Goal: Transaction & Acquisition: Purchase product/service

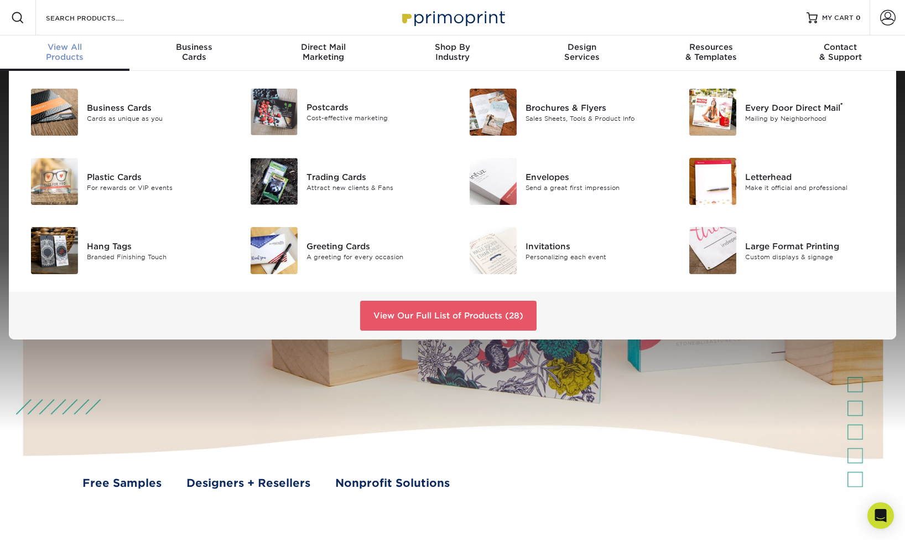
click at [69, 51] on span "View All" at bounding box center [65, 47] width 130 height 10
click at [339, 170] on div "Trading Cards Attract new clients & Fans" at bounding box center [380, 181] width 146 height 47
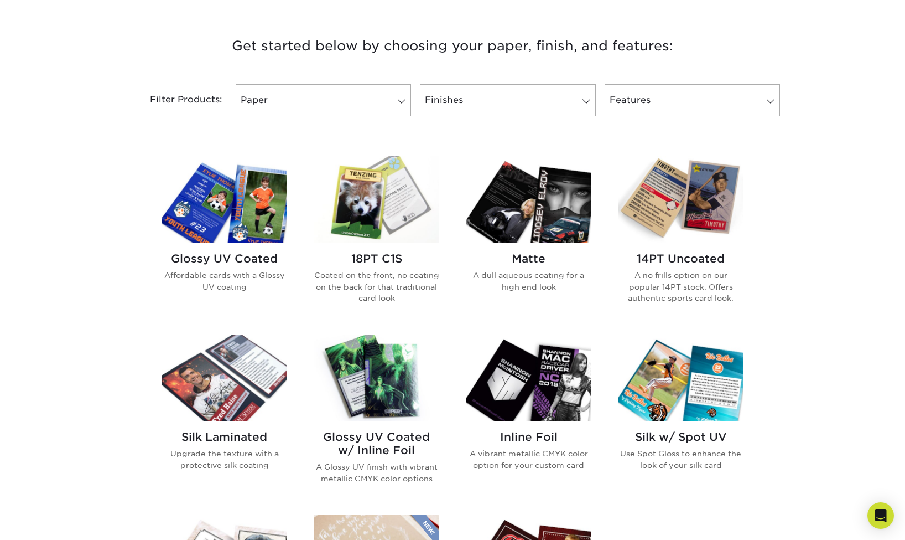
scroll to position [403, 0]
click at [264, 236] on img at bounding box center [225, 200] width 126 height 87
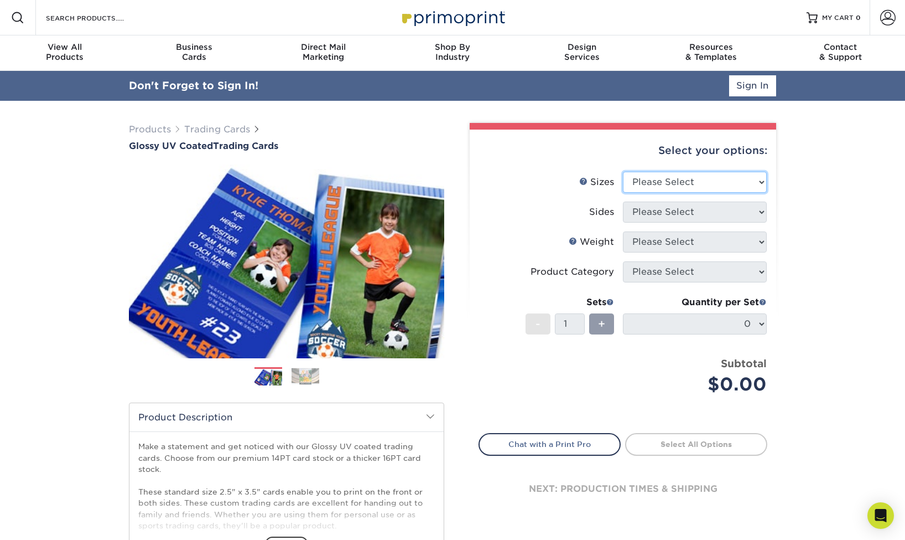
select select "2.50x3.50"
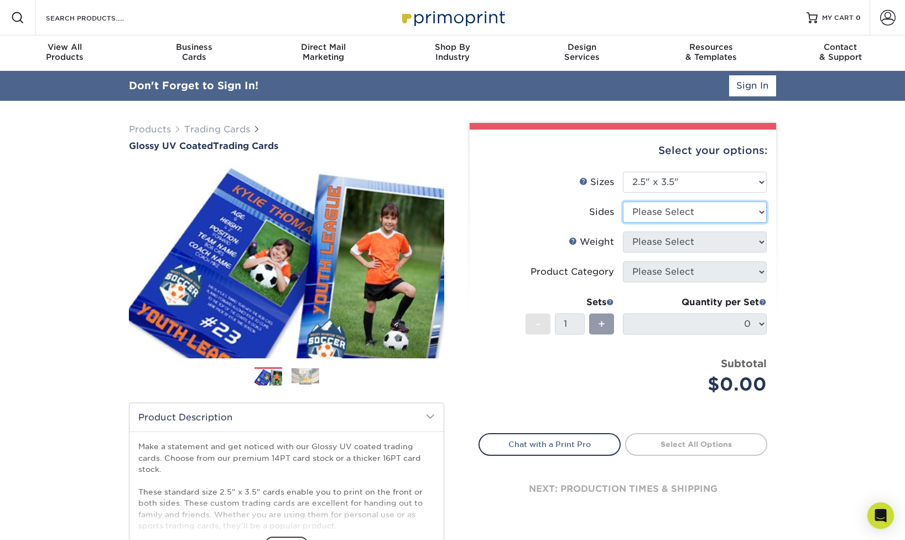
select select "13abbda7-1d64-4f25-8bb2-c179b224825d"
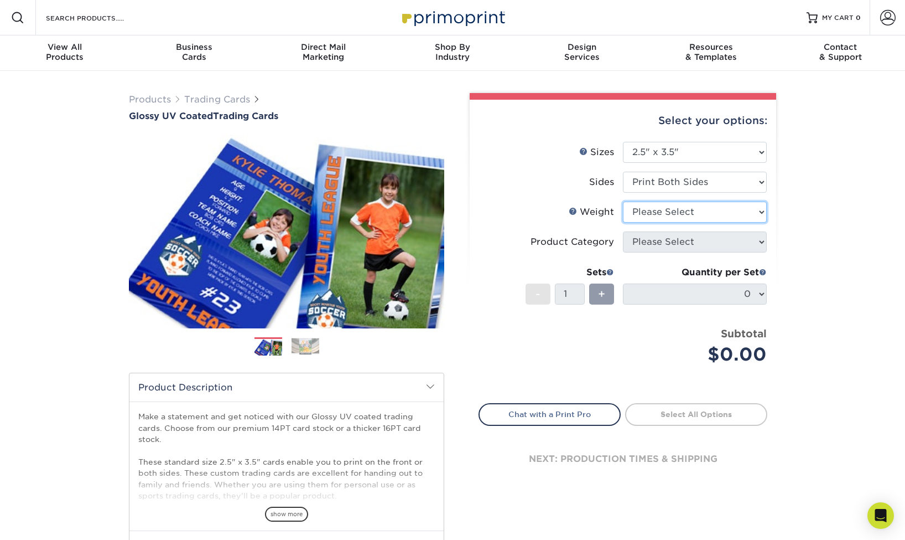
select select "14PT"
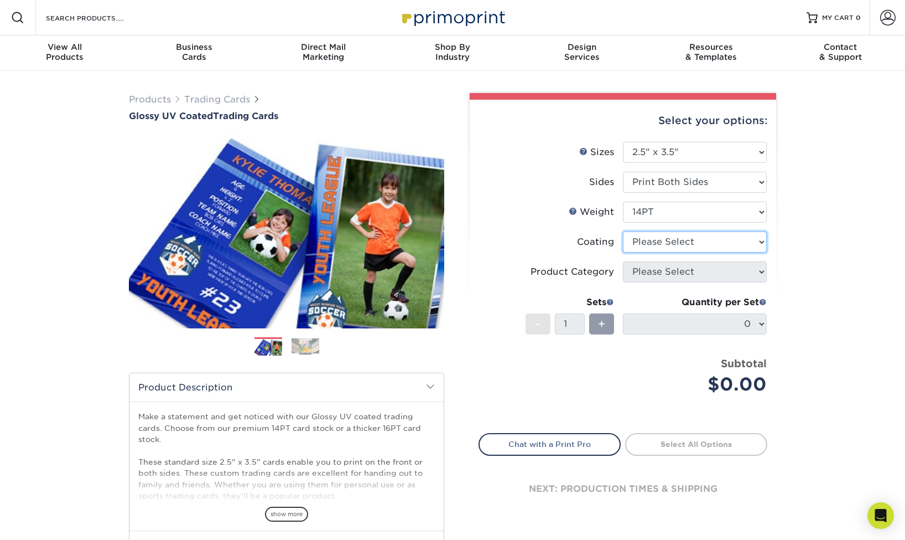
select select "1e8116af-acfc-44b1-83dc-8181aa338834"
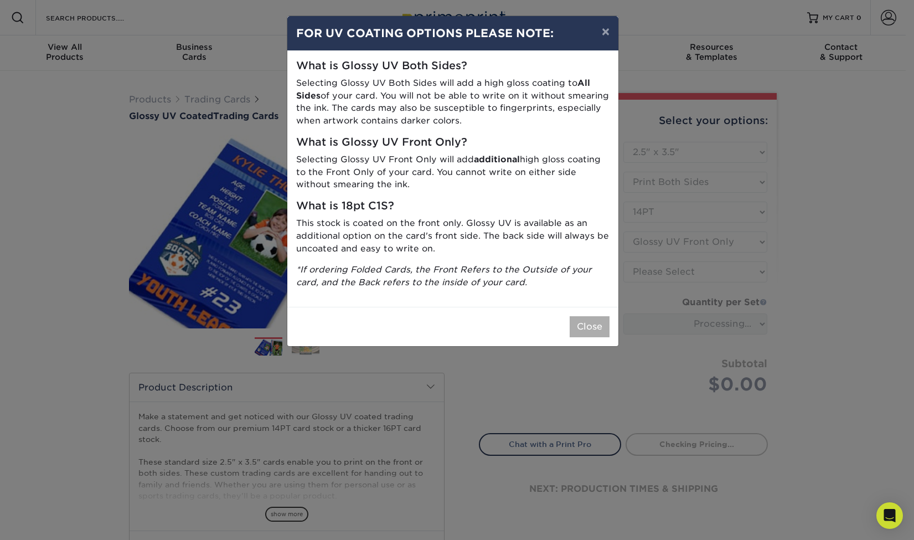
click at [587, 316] on button "Close" at bounding box center [589, 326] width 40 height 21
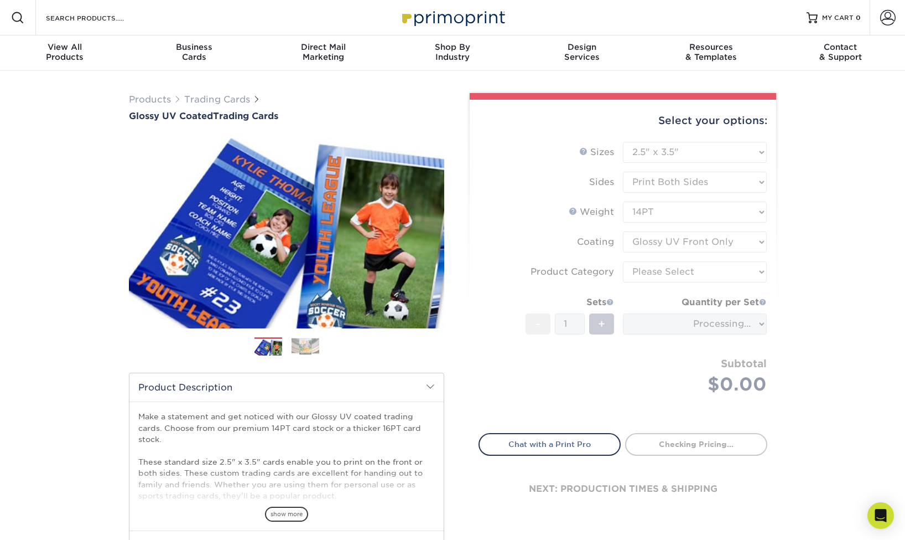
click at [646, 277] on form "Sizes Help Sizes Please Select 2.5" x 3.5" Sides Please Select 16PT - 1" at bounding box center [623, 281] width 289 height 278
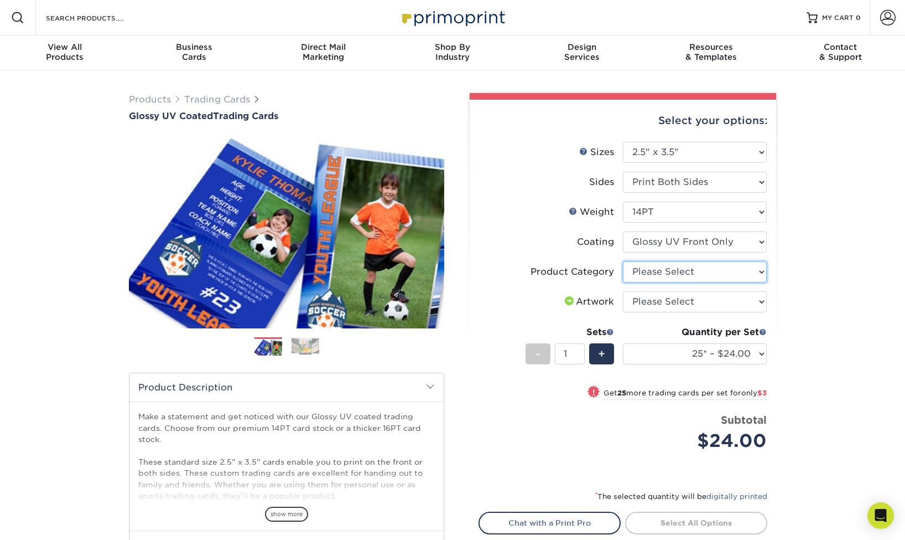
select select "c2f9bce9-36c2-409d-b101-c29d9d031e18"
select select "upload"
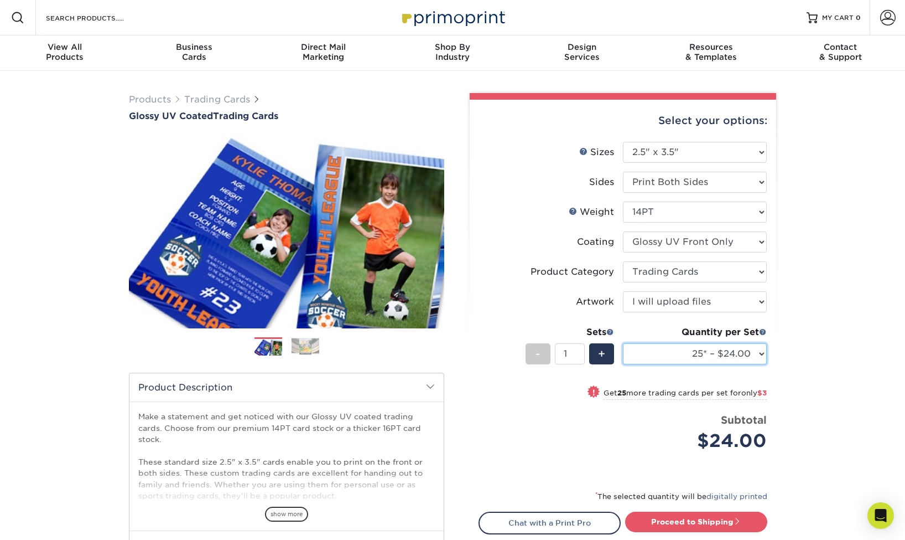
select select "75* – $34.00"
click at [610, 355] on div "+" at bounding box center [601, 353] width 25 height 21
type input "2"
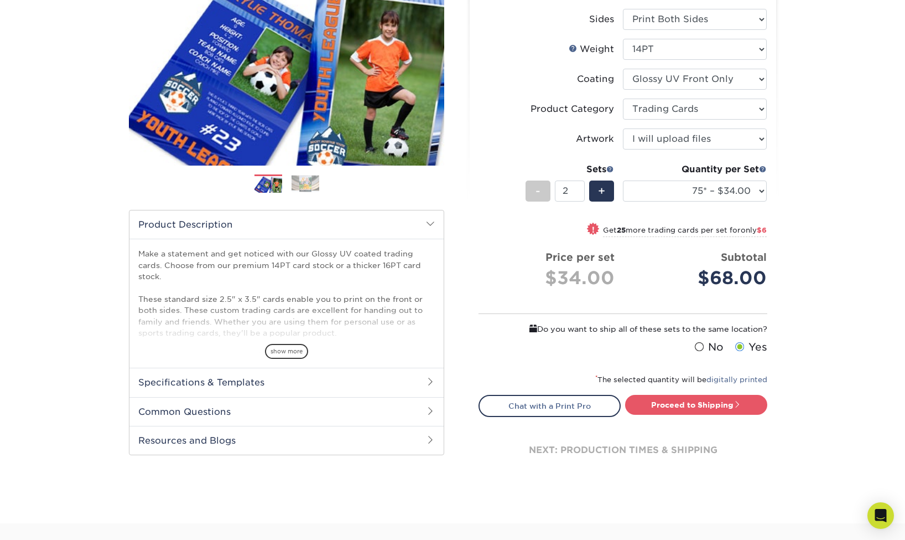
scroll to position [164, 0]
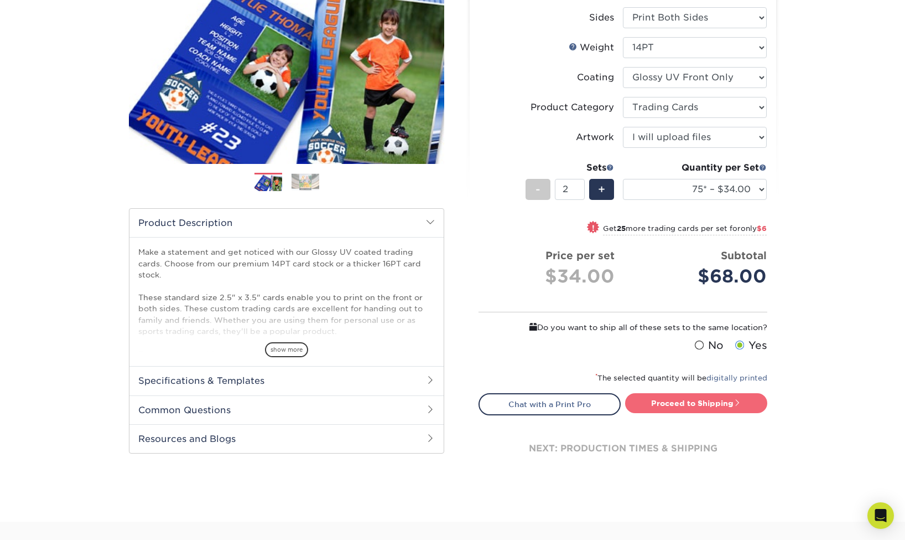
click at [674, 404] on link "Proceed to Shipping" at bounding box center [696, 403] width 142 height 20
type input "Set 1"
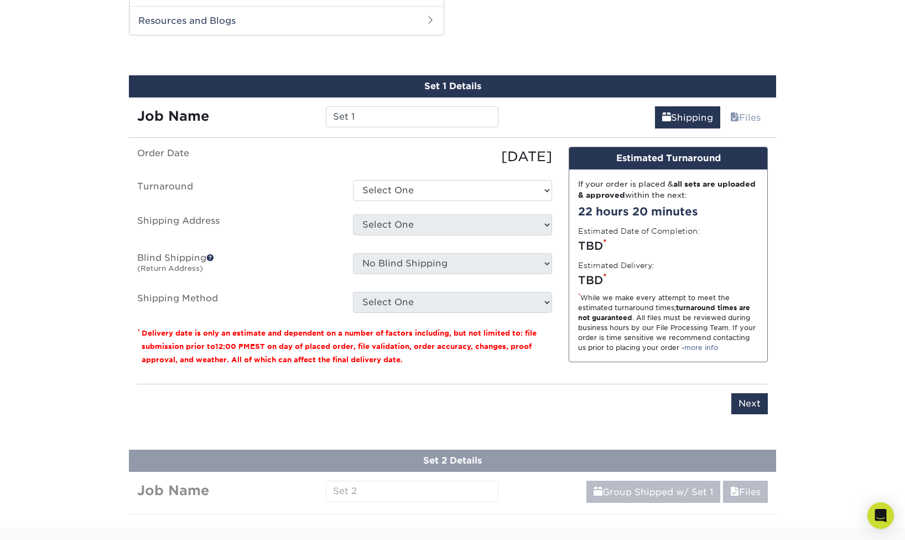
scroll to position [586, 0]
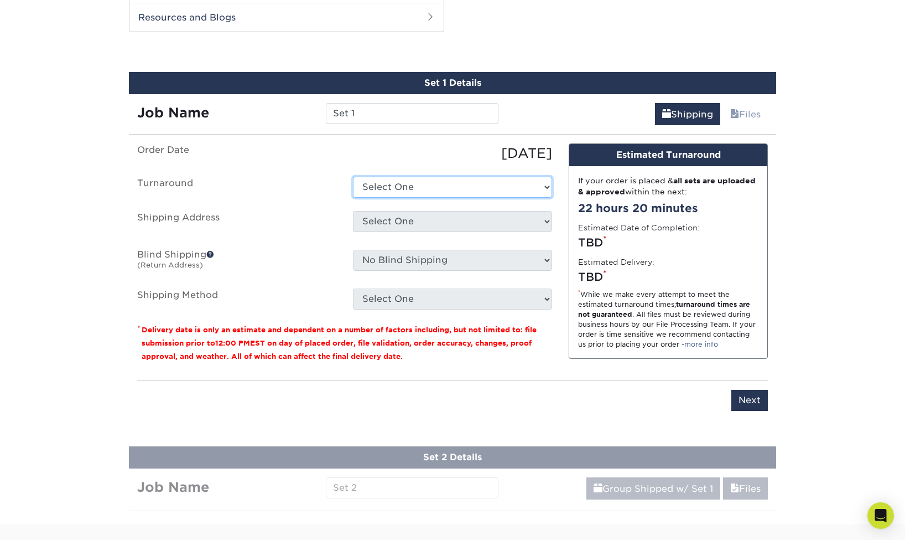
select select "f23e0ca7-9619-493f-b6db-053d6d20b214"
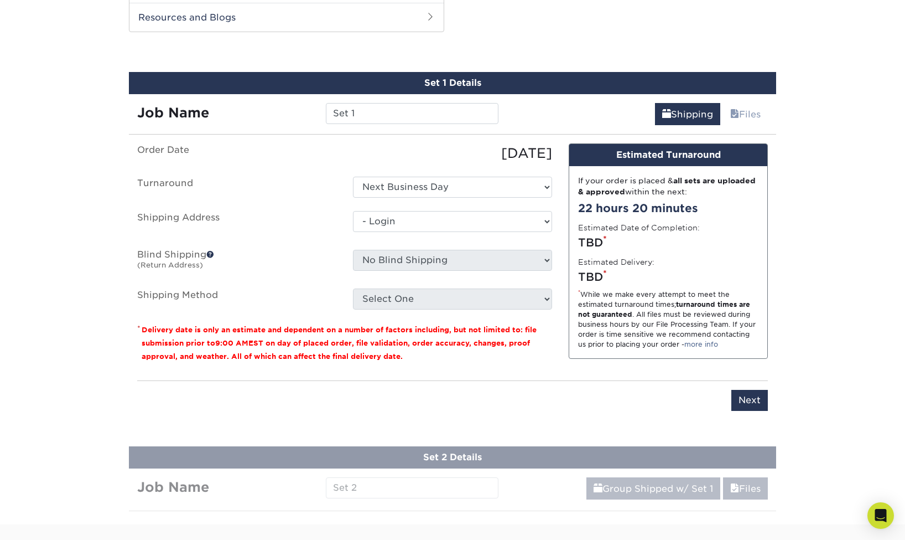
select select "-1"
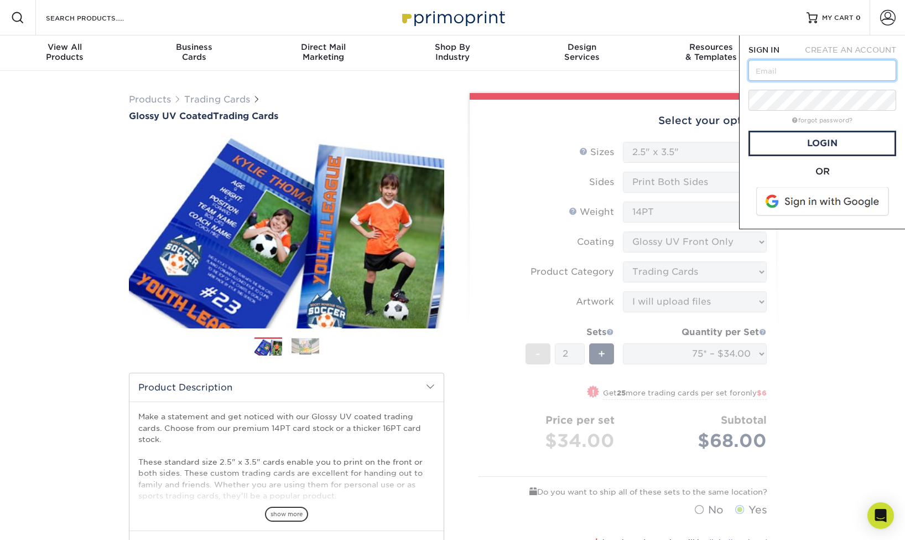
type input "tony@doyouhavedrive.com"
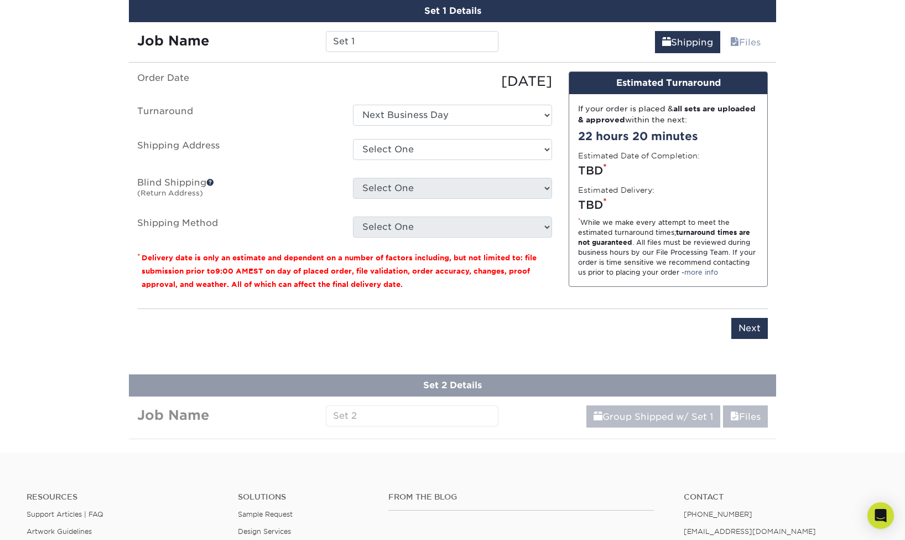
scroll to position [649, 0]
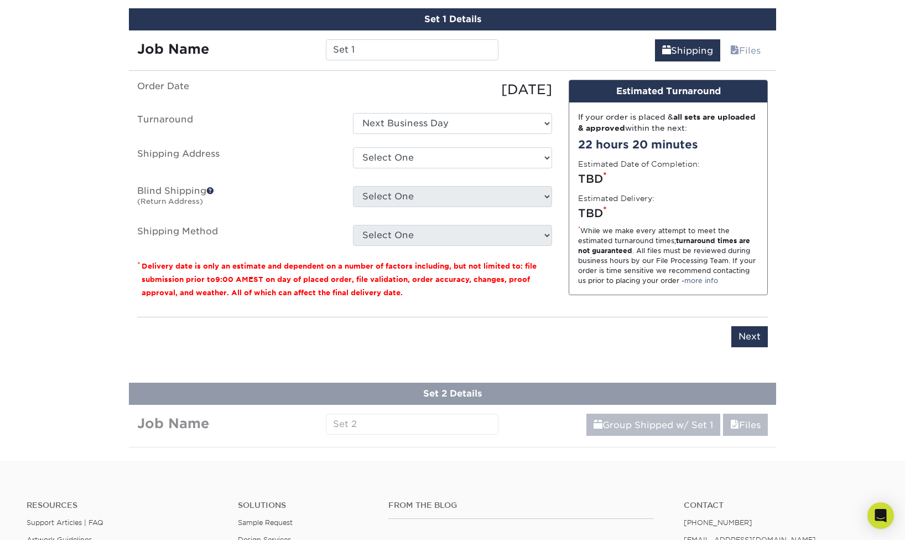
click at [480, 134] on ul "Order Date 10/05/2025 Turnaround Select One 2-4 Business Days 2 Day Next Busine…" at bounding box center [344, 163] width 415 height 166
click at [482, 146] on ul "Order Date 10/05/2025 Turnaround Select One 2-4 Business Days 2 Day Next Busine…" at bounding box center [344, 163] width 415 height 166
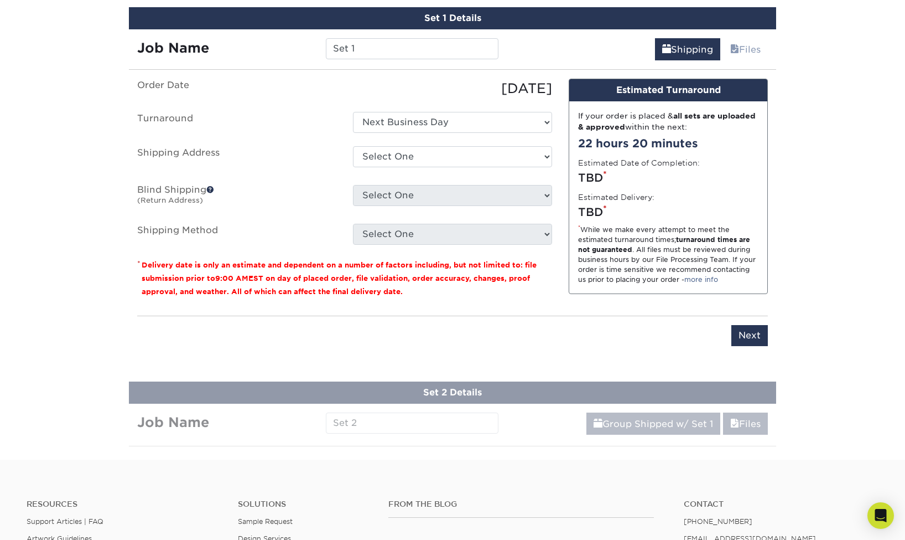
scroll to position [650, 0]
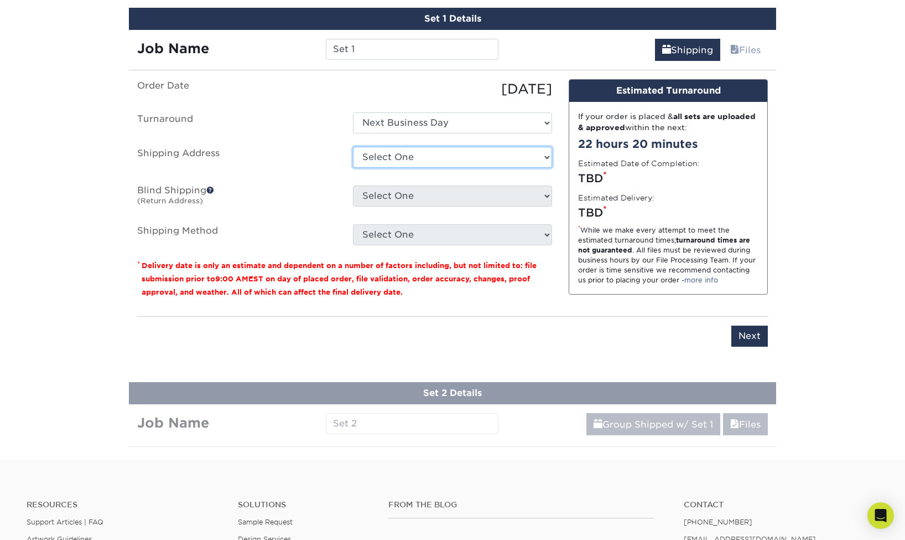
select select "205717"
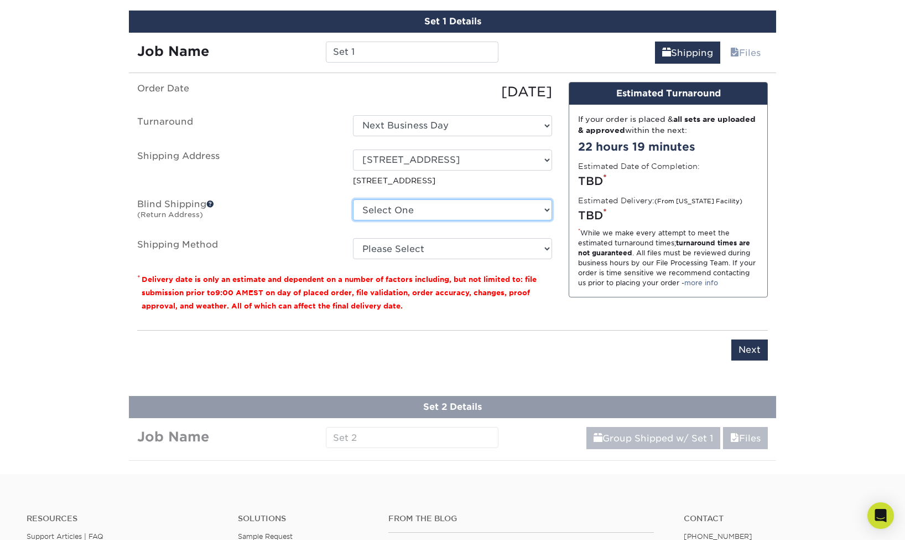
scroll to position [646, 0]
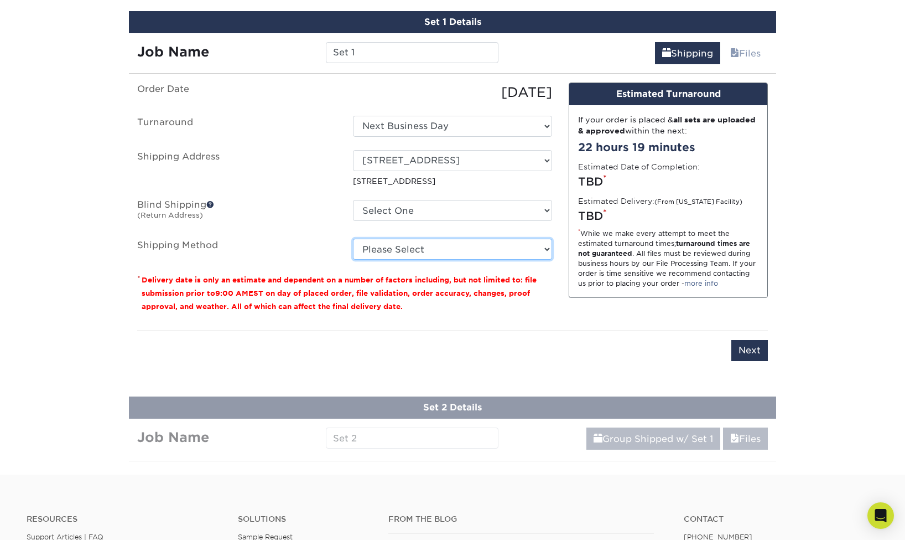
select select "12"
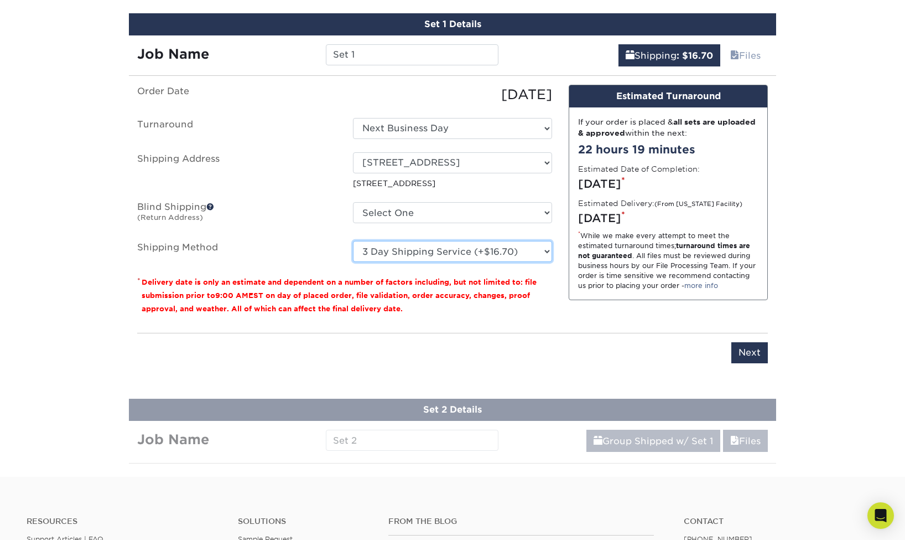
scroll to position [584, 0]
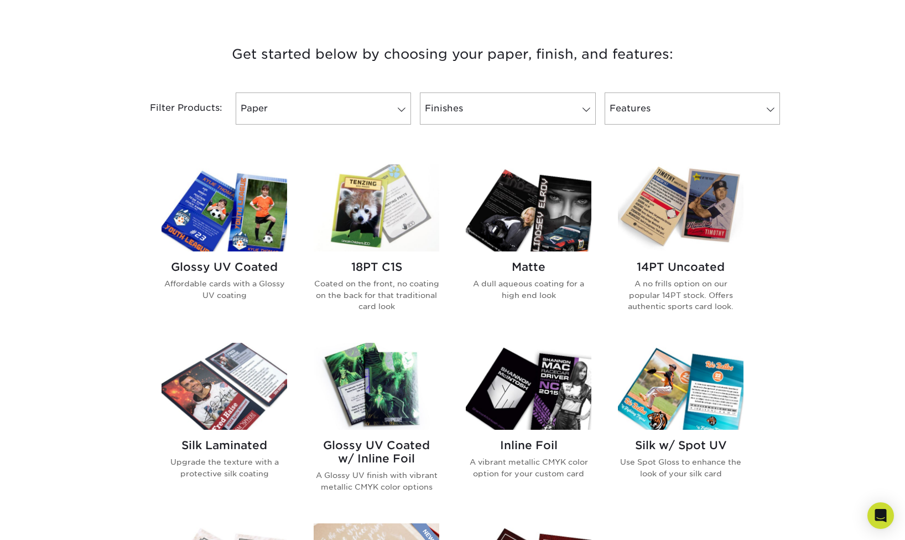
scroll to position [374, 0]
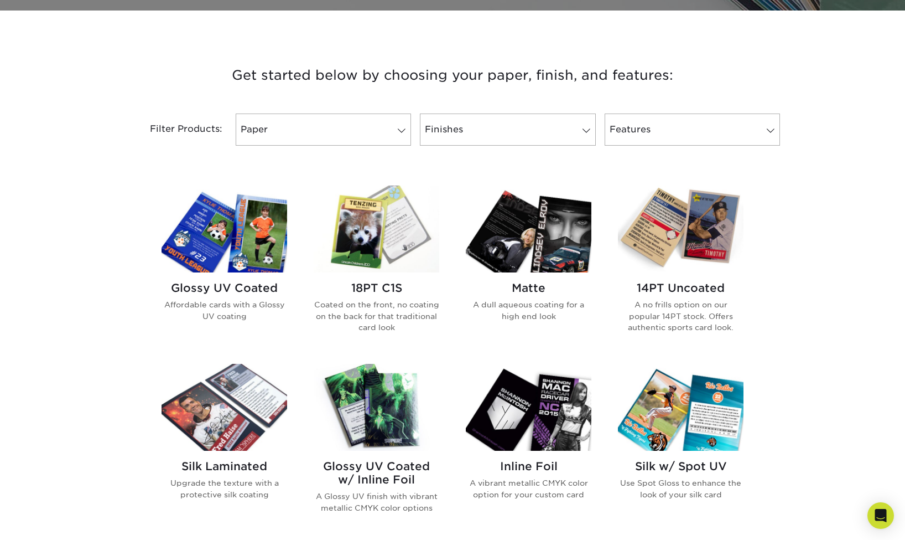
click at [552, 227] on img at bounding box center [529, 228] width 126 height 87
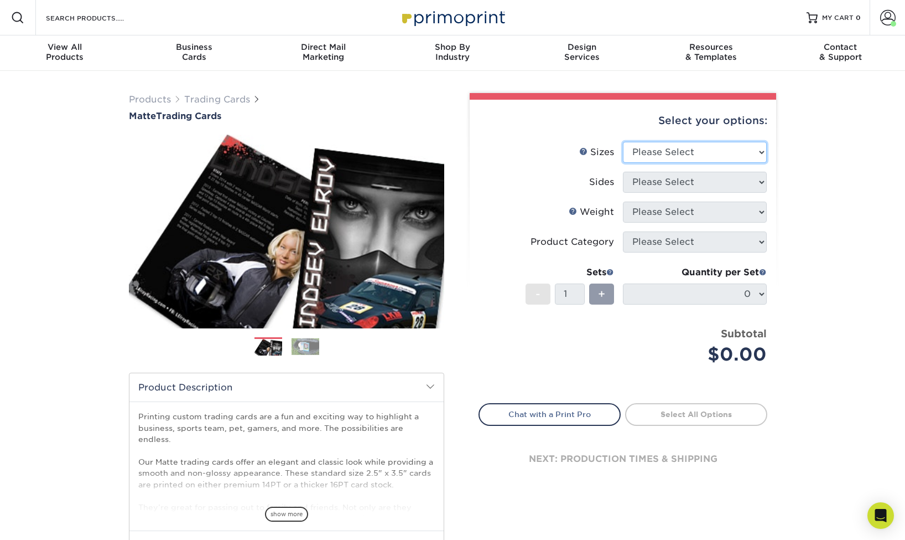
select select "2.50x3.50"
select select "13abbda7-1d64-4f25-8bb2-c179b224825d"
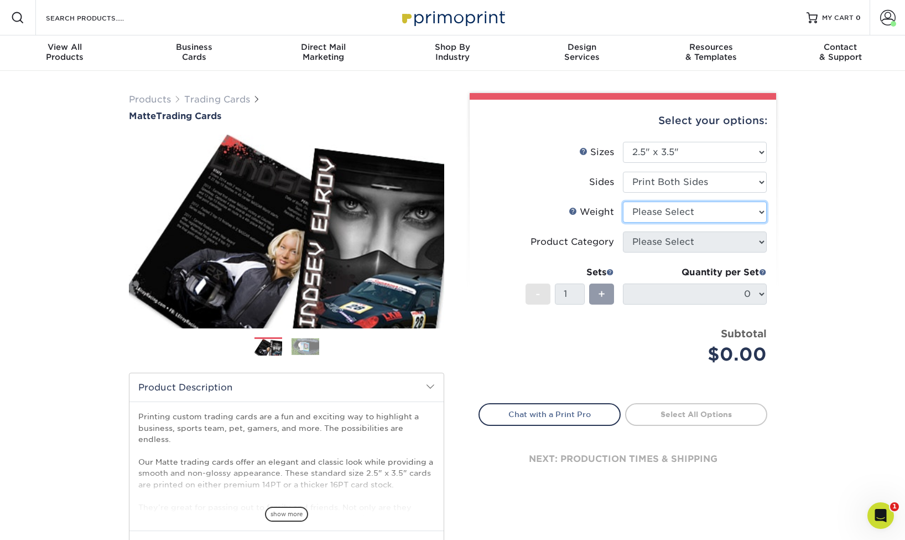
select select "14PT"
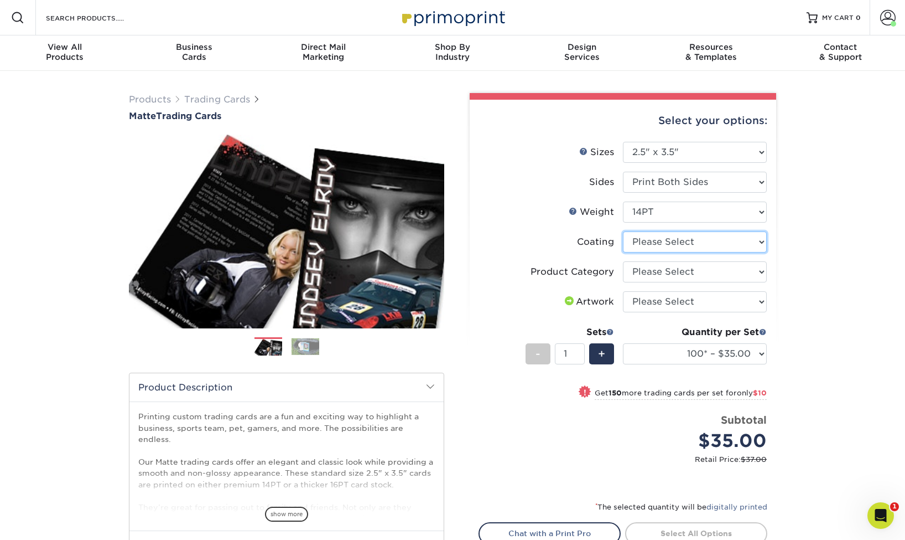
select select "121bb7b5-3b4d-429f-bd8d-bbf80e953313"
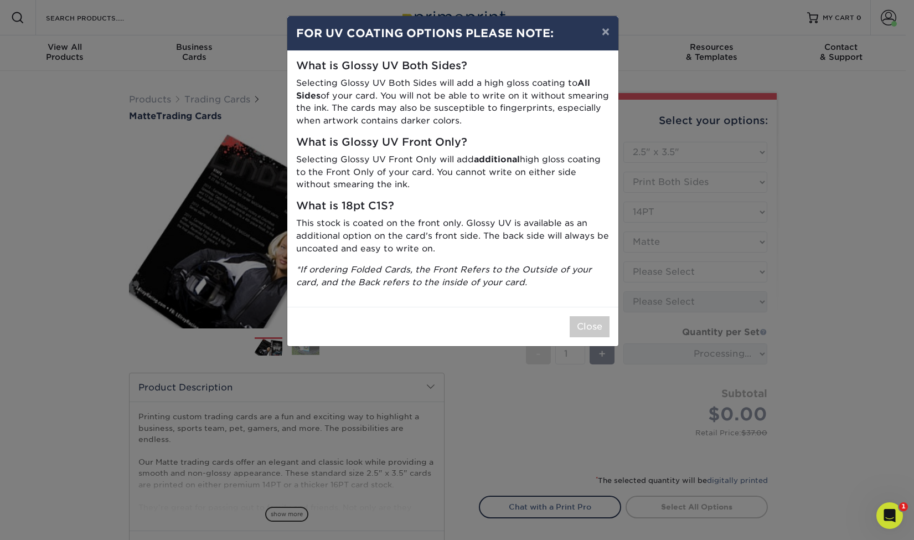
click at [724, 265] on div "× FOR UV COATING OPTIONS PLEASE NOTE: What is Glossy UV Both Sides? Selecting G…" at bounding box center [457, 270] width 914 height 540
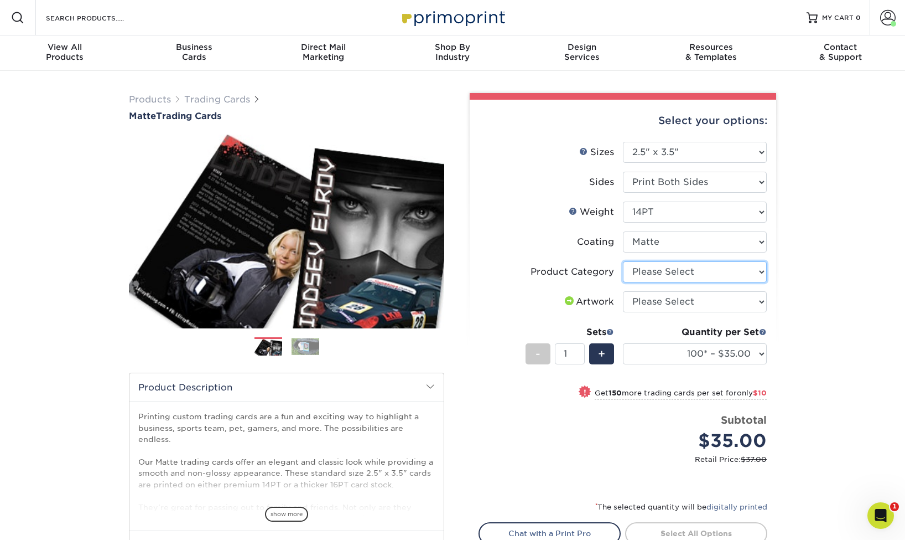
select select "c2f9bce9-36c2-409d-b101-c29d9d031e18"
select select "upload"
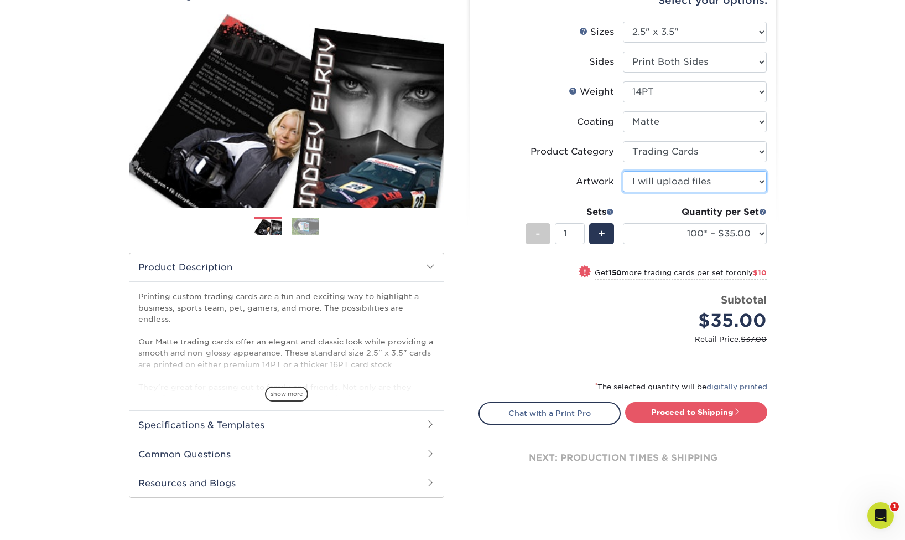
scroll to position [131, 0]
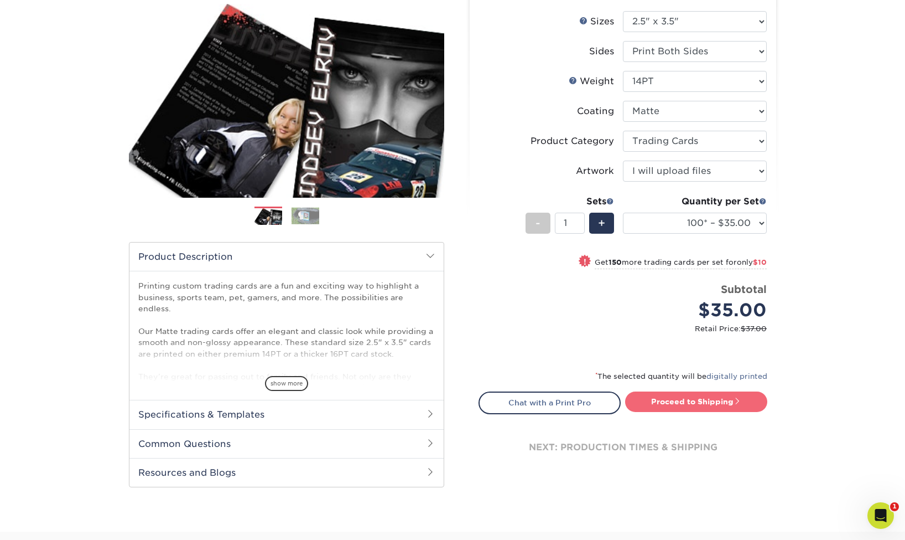
click at [680, 402] on link "Proceed to Shipping" at bounding box center [696, 401] width 142 height 20
type input "Set 1"
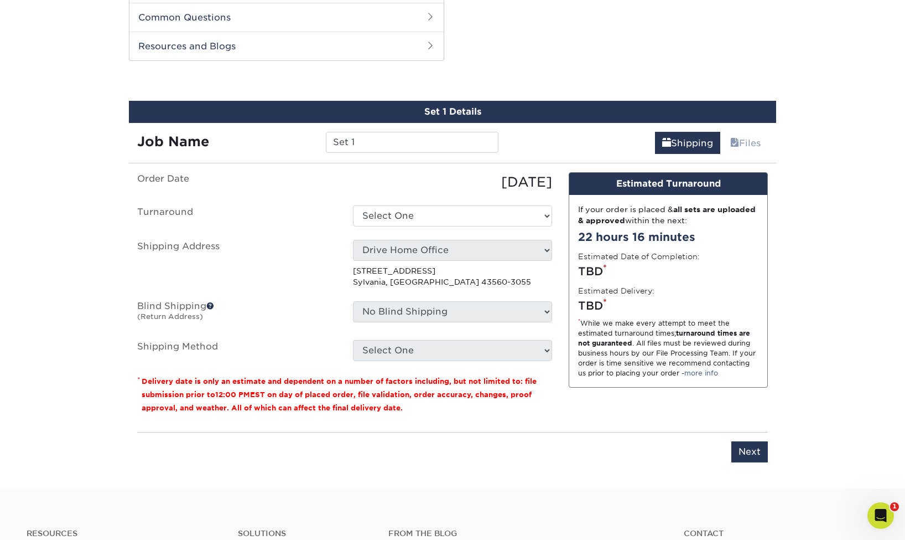
scroll to position [563, 0]
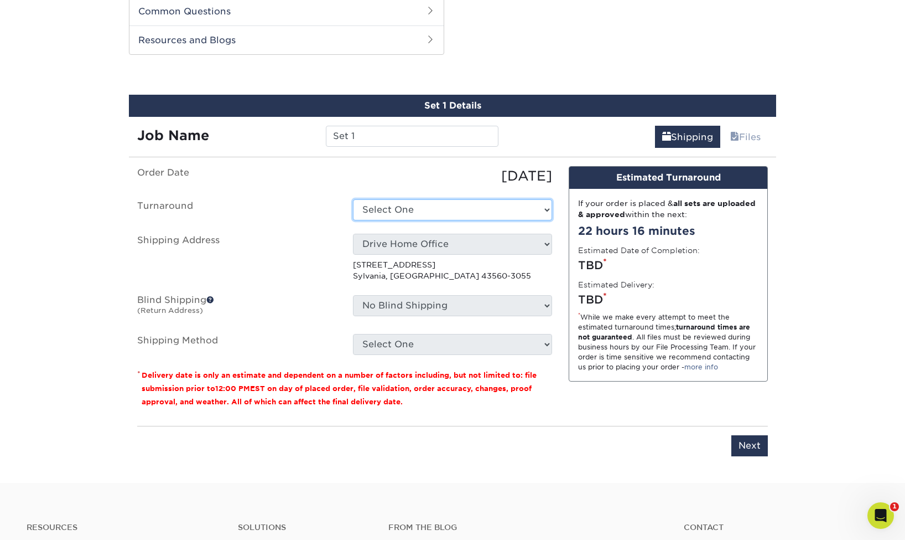
select select "9494aadc-c293-4c4d-b563-0b5be229fc75"
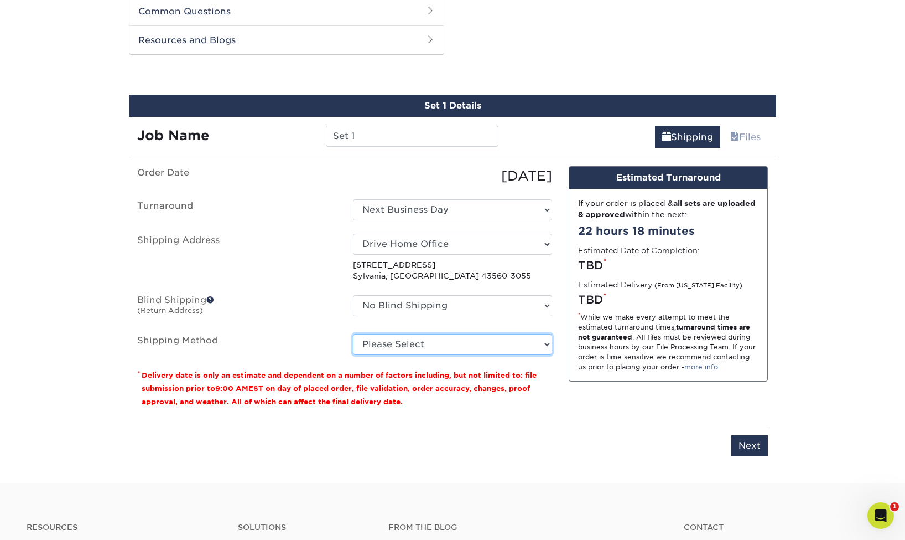
select select "12"
